Goal: Information Seeking & Learning: Learn about a topic

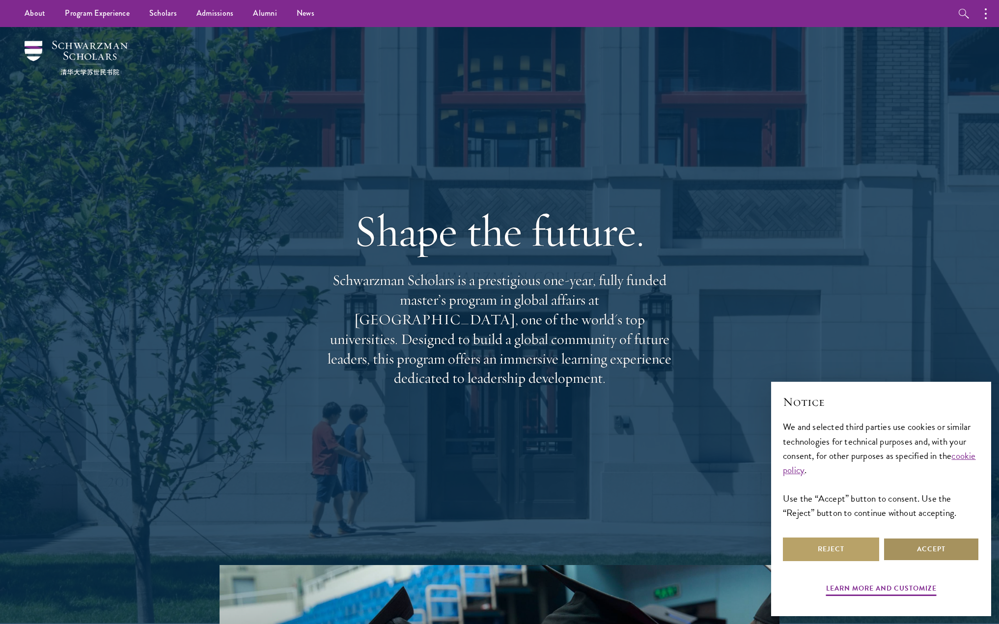
click at [921, 543] on button "Accept" at bounding box center [931, 549] width 96 height 24
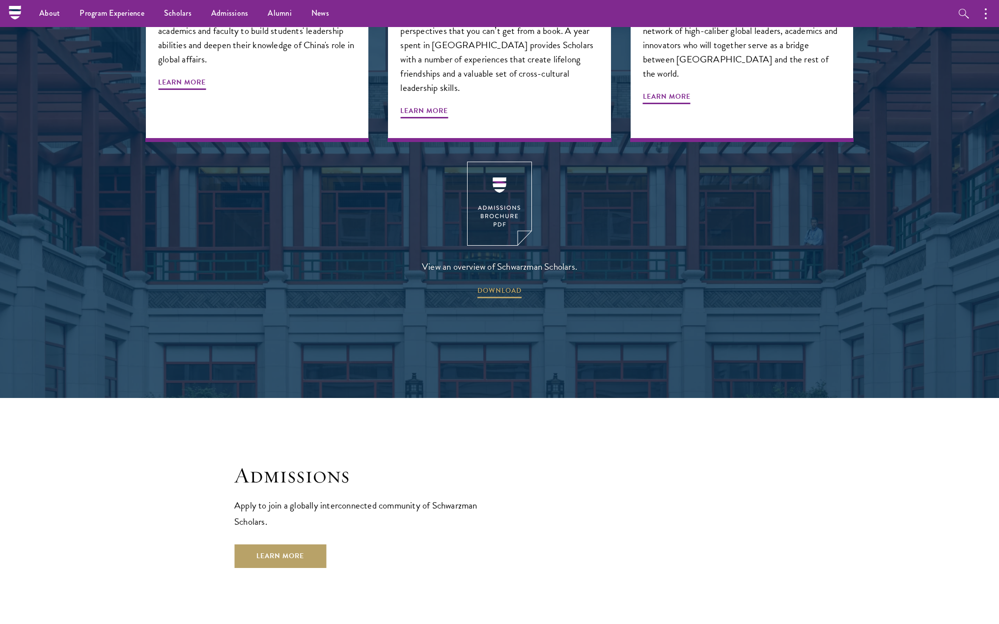
scroll to position [1697, 0]
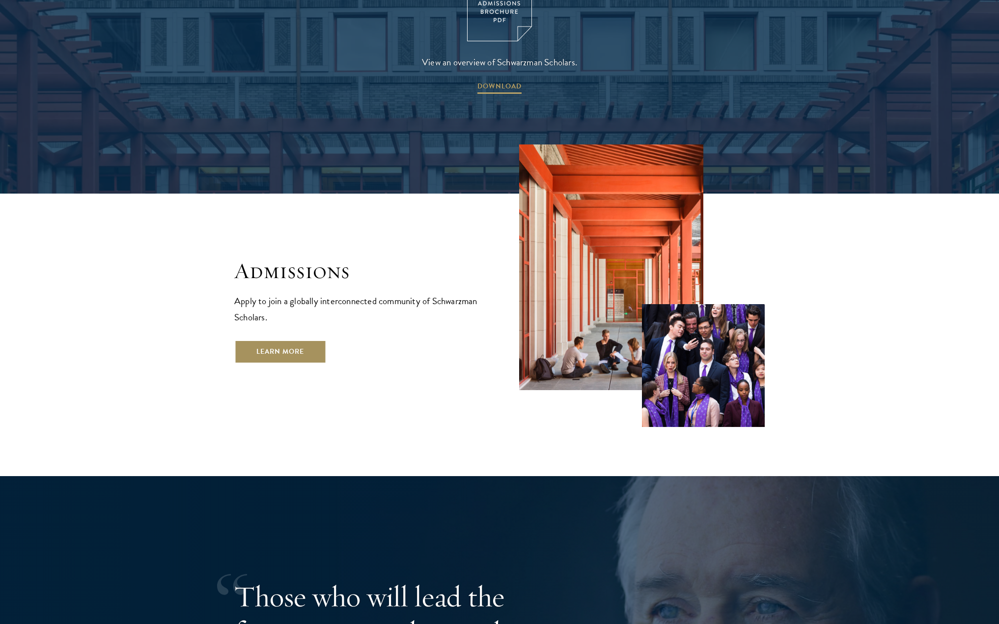
click at [288, 340] on link "Learn More" at bounding box center [280, 352] width 92 height 24
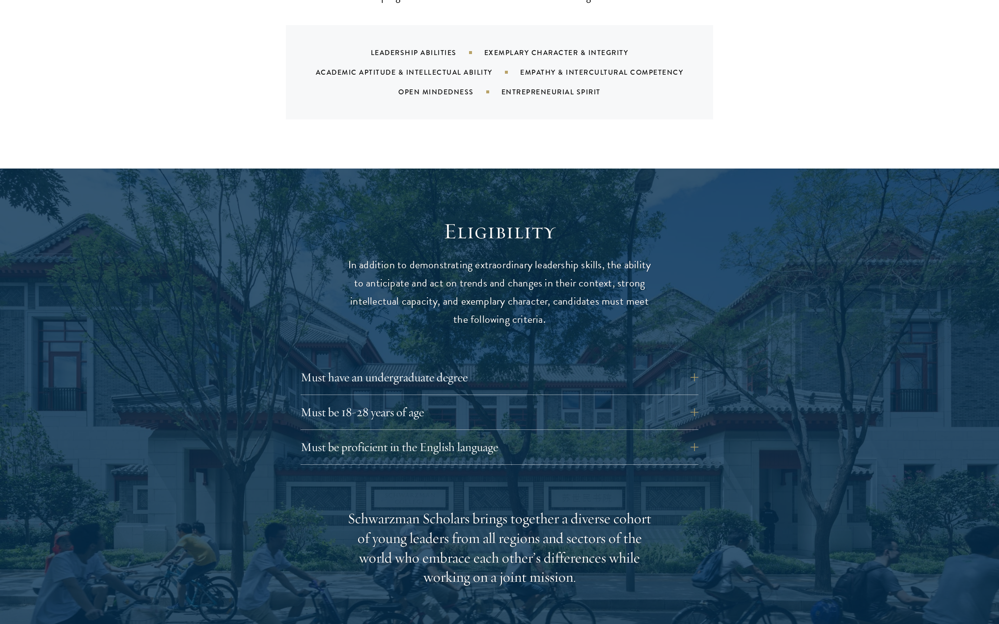
scroll to position [1277, 0]
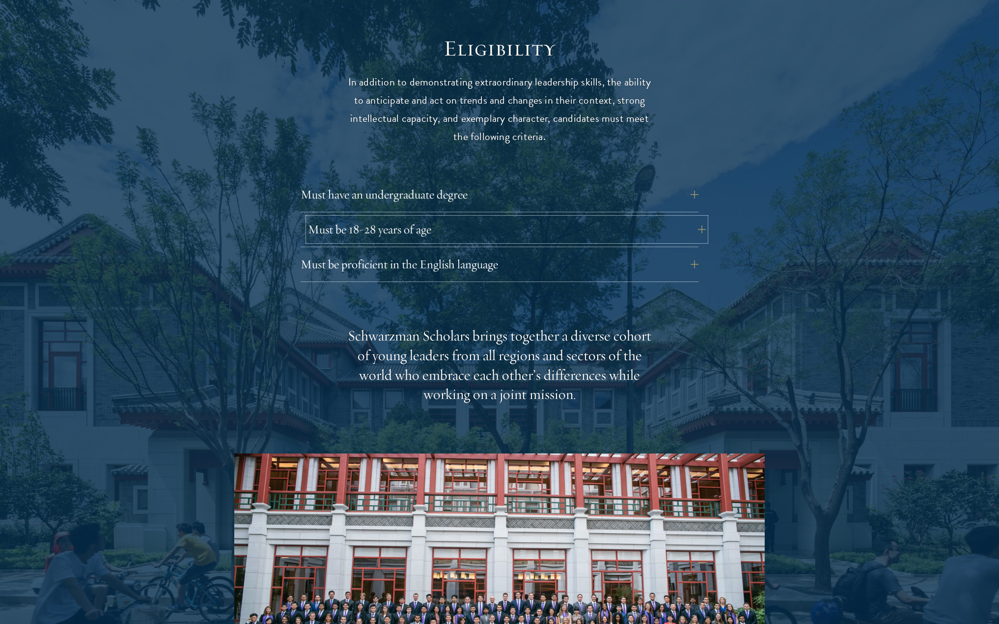
click at [508, 218] on button "Must be 18-28 years of age" at bounding box center [507, 230] width 398 height 24
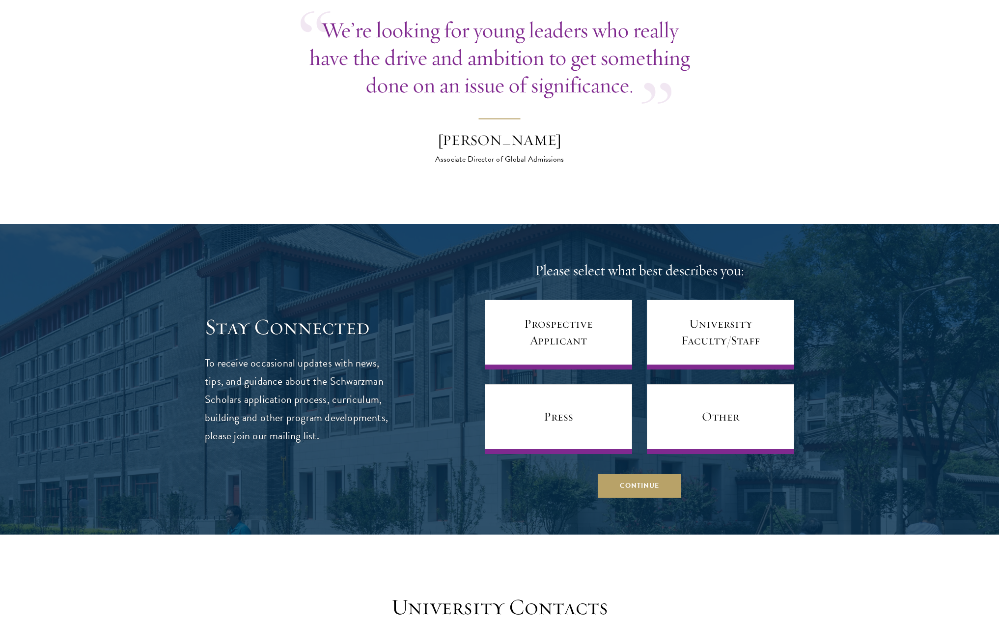
scroll to position [3733, 0]
